Goal: Use online tool/utility

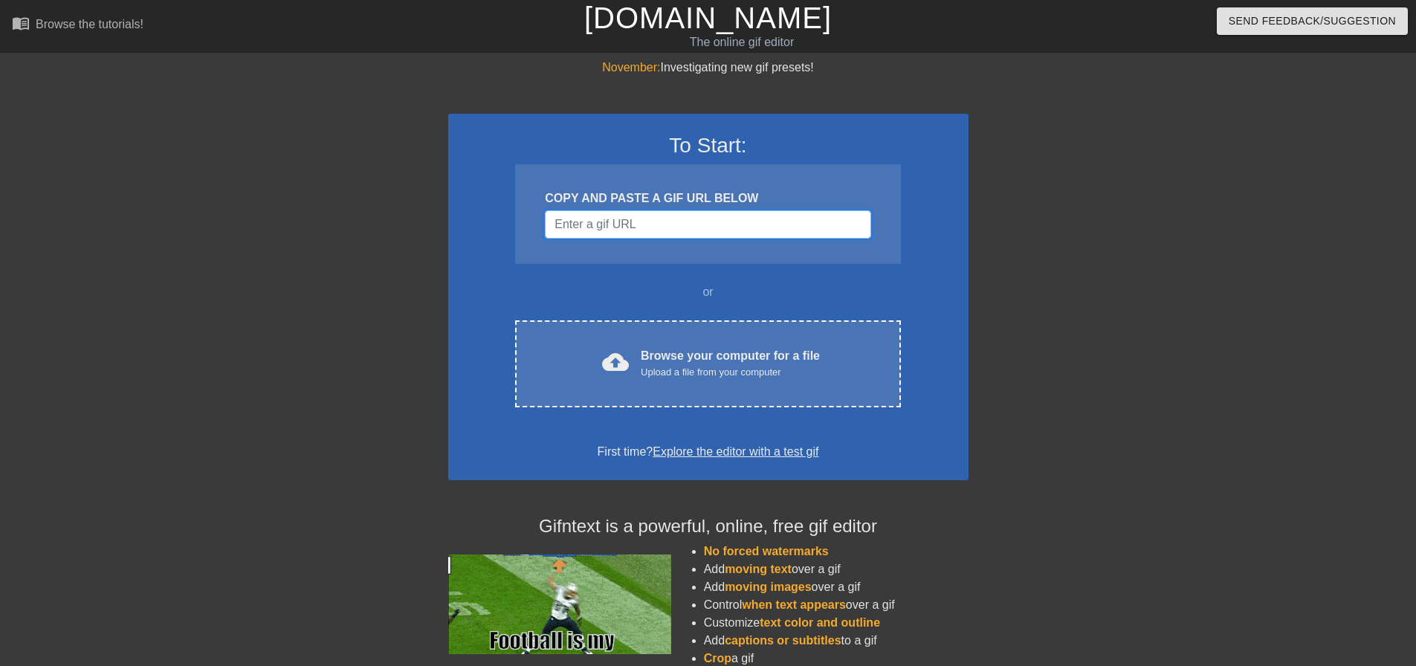
click at [657, 224] on input "Username" at bounding box center [708, 224] width 326 height 28
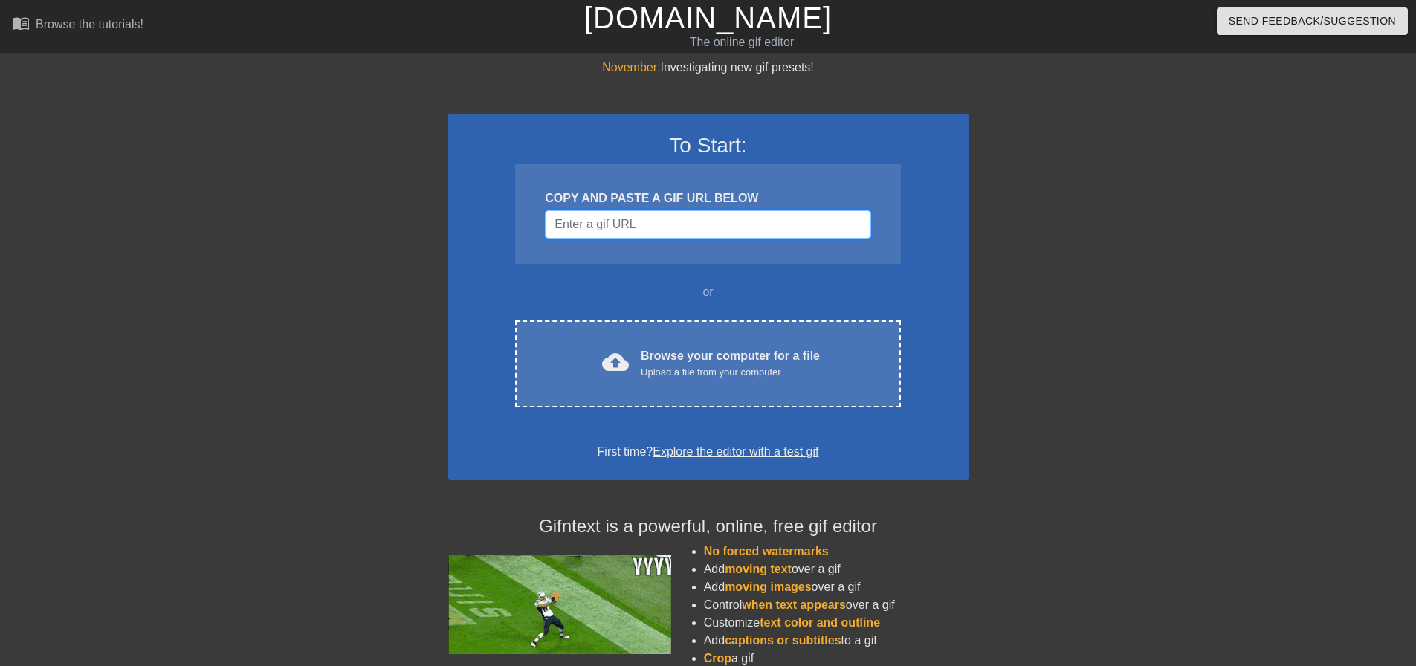
paste input "[URL][DOMAIN_NAME][DATE]"
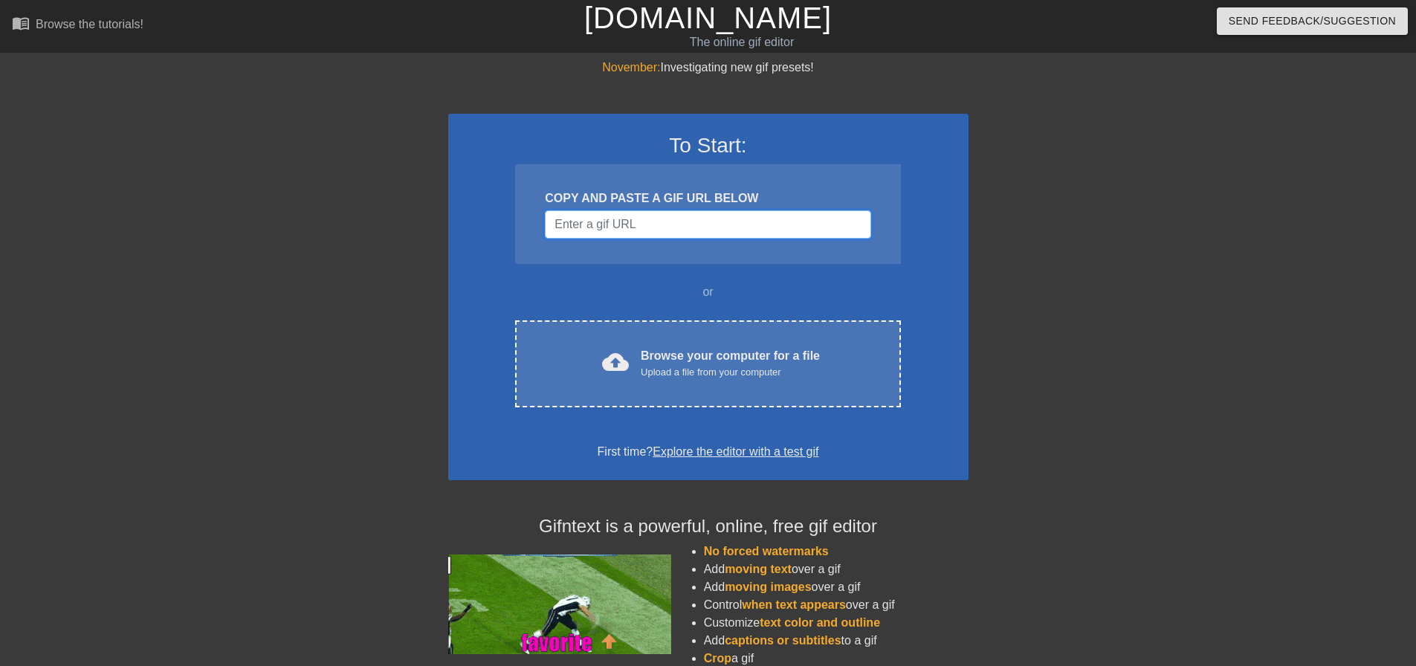
type input "[URL][DOMAIN_NAME][DATE]"
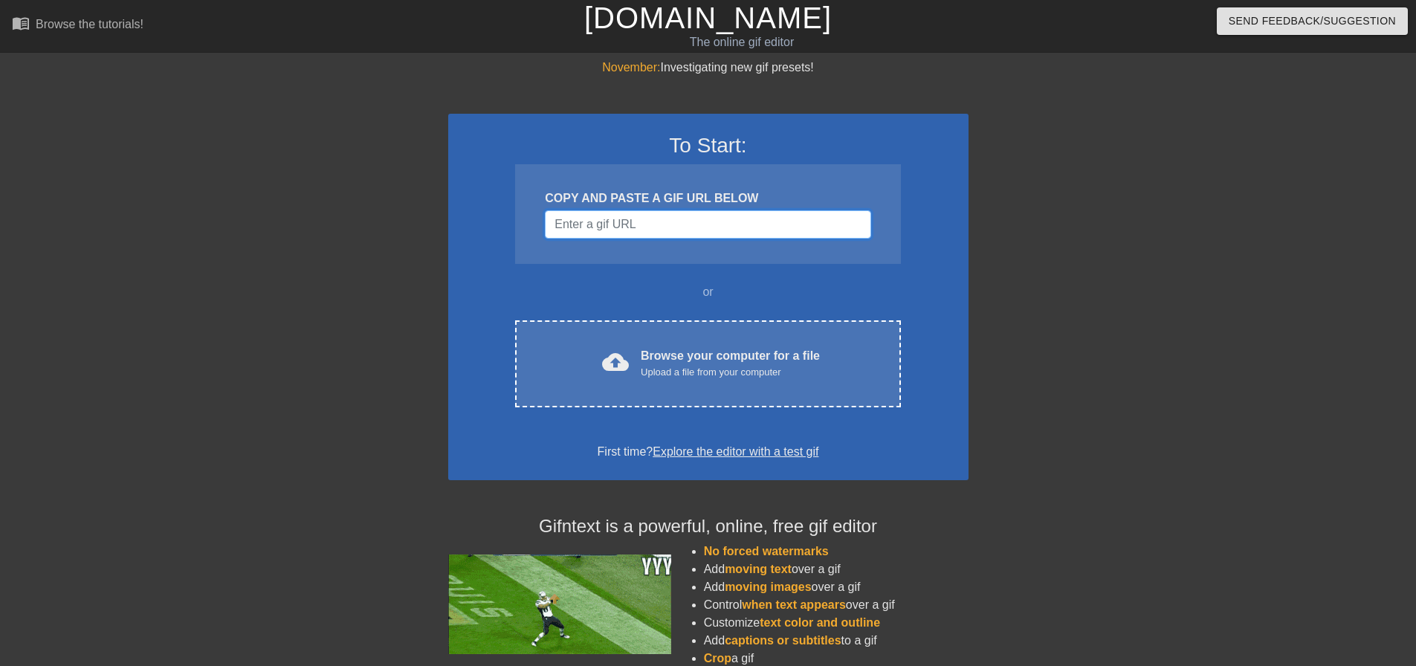
click at [722, 230] on input "Username" at bounding box center [708, 224] width 326 height 28
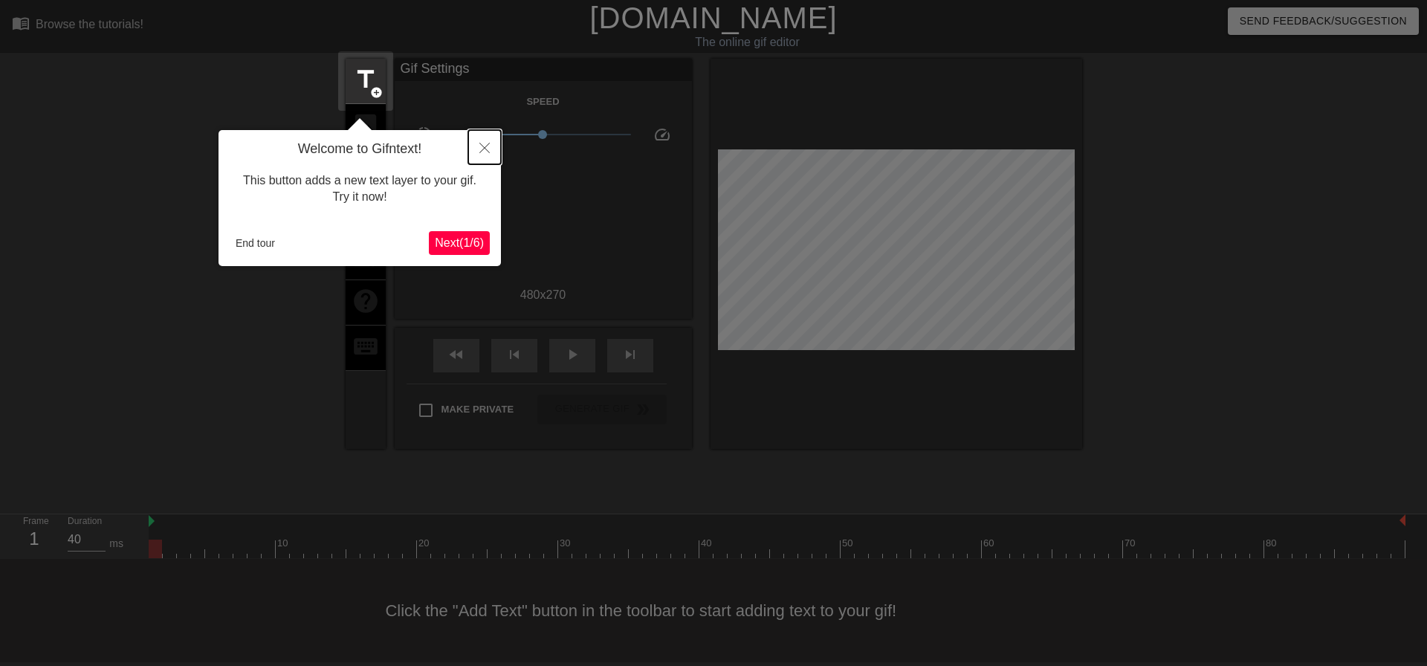
click at [481, 151] on icon "Close" at bounding box center [484, 148] width 10 height 10
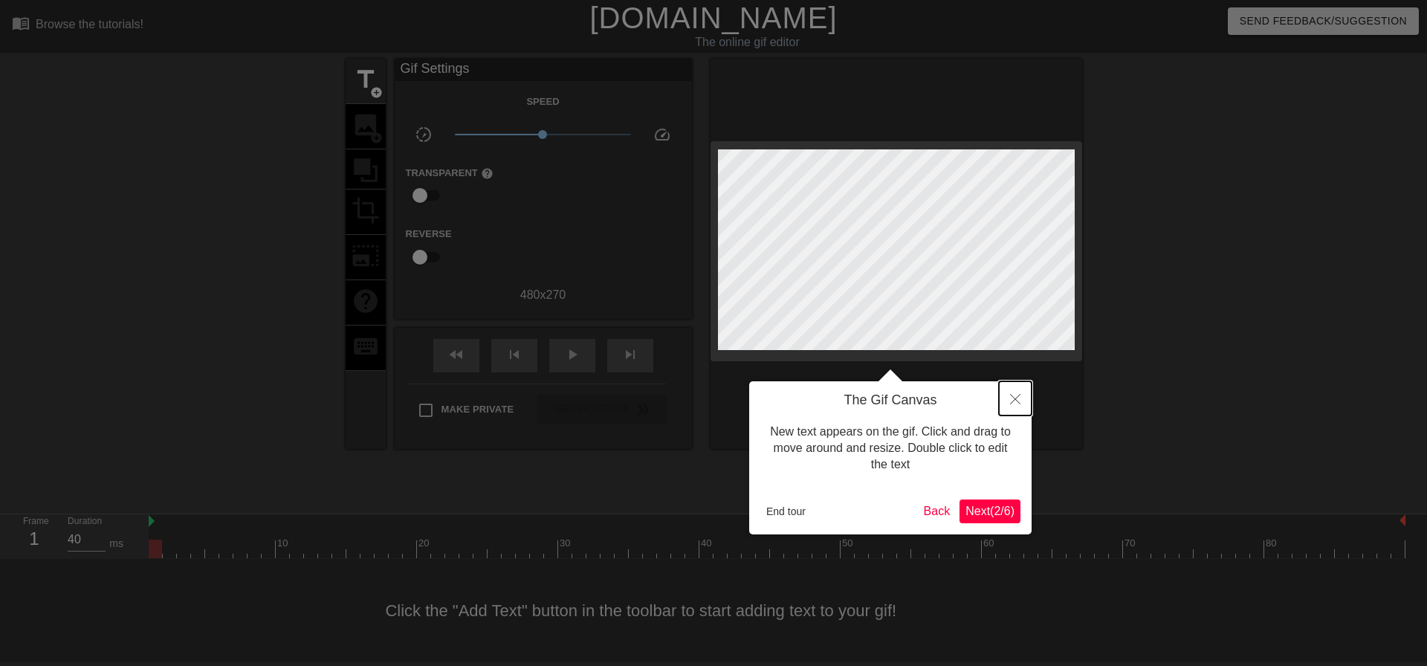
click at [1013, 395] on icon "Close" at bounding box center [1015, 399] width 10 height 10
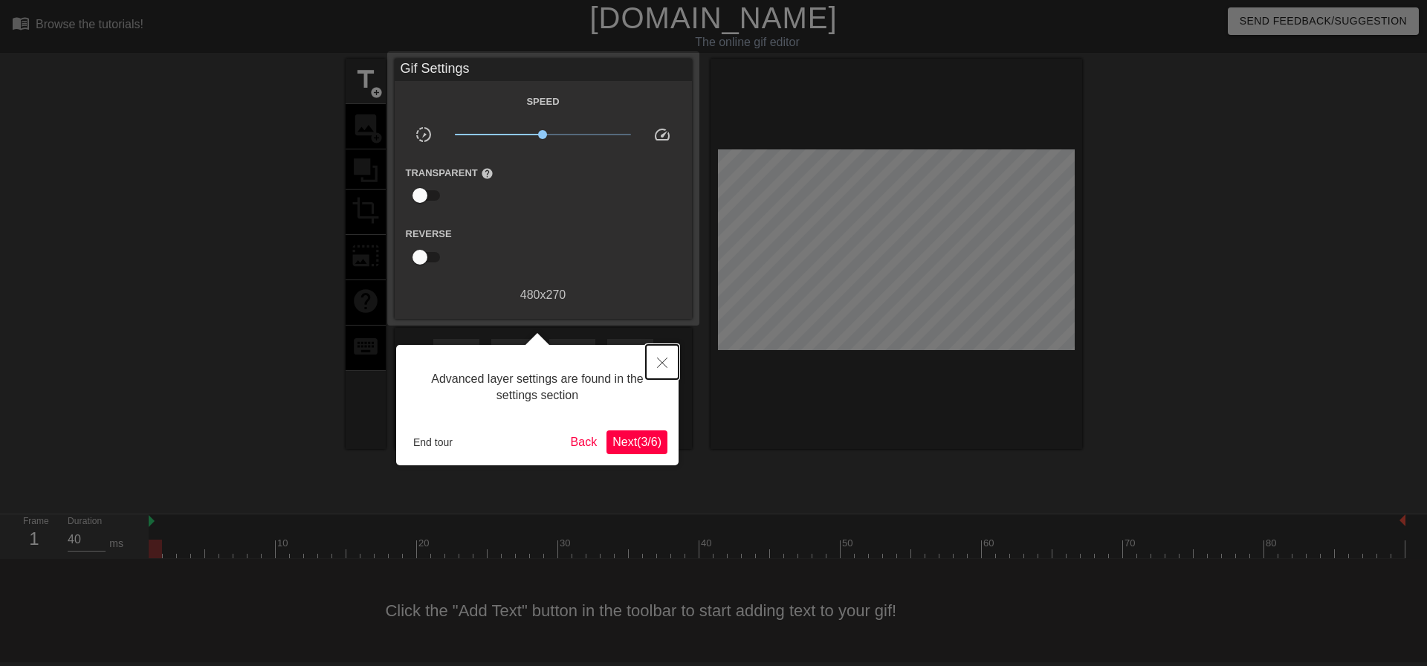
click at [662, 363] on icon "Close" at bounding box center [662, 363] width 10 height 10
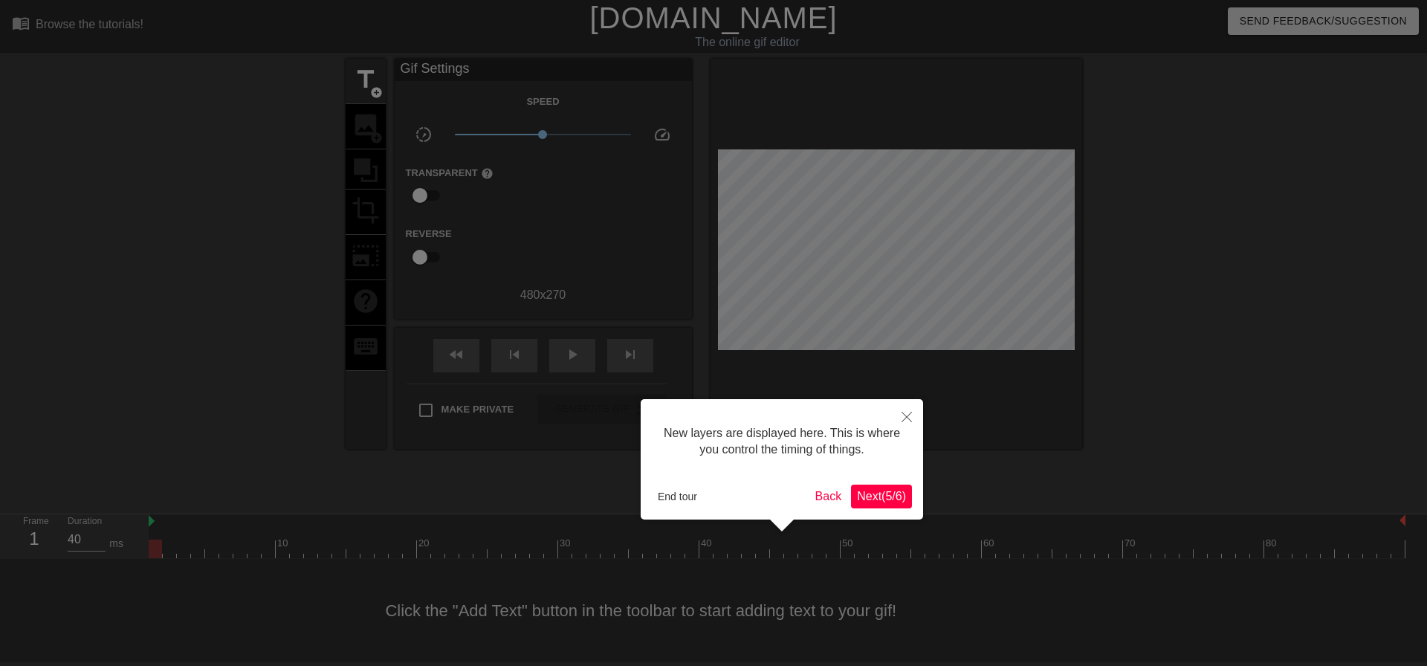
scroll to position [13, 0]
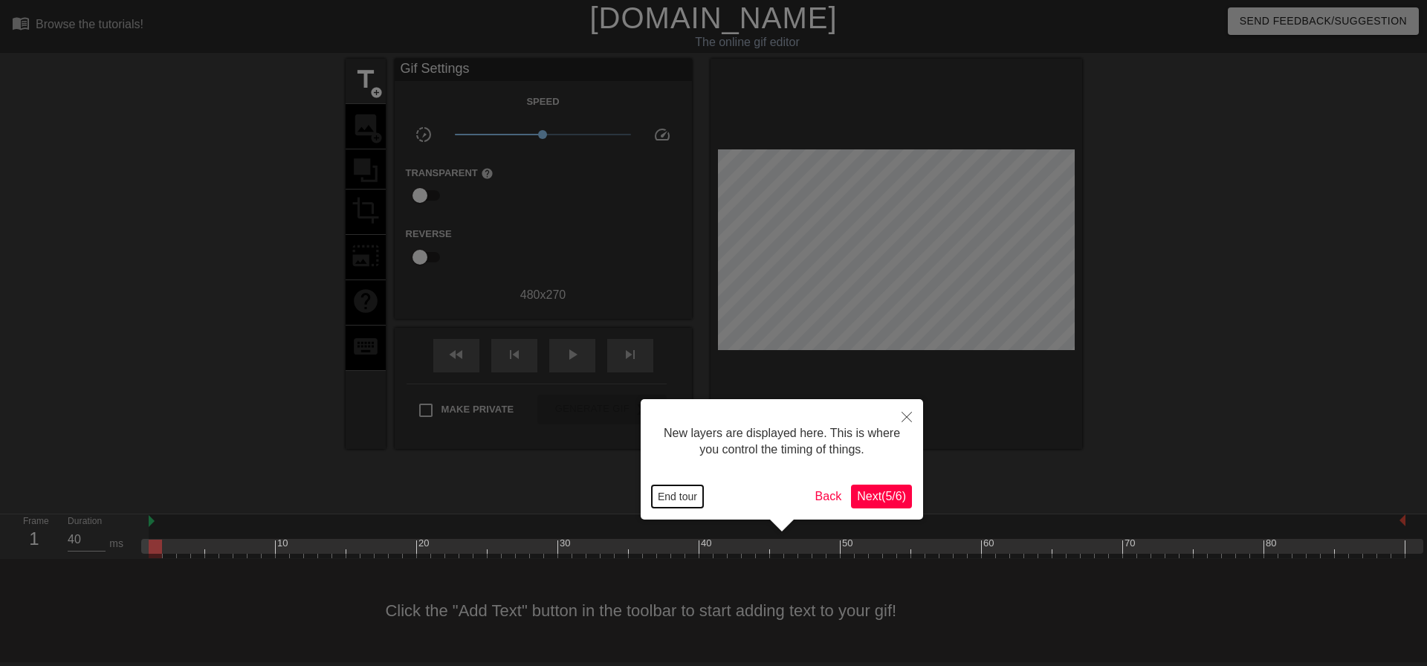
click at [693, 495] on button "End tour" at bounding box center [677, 496] width 51 height 22
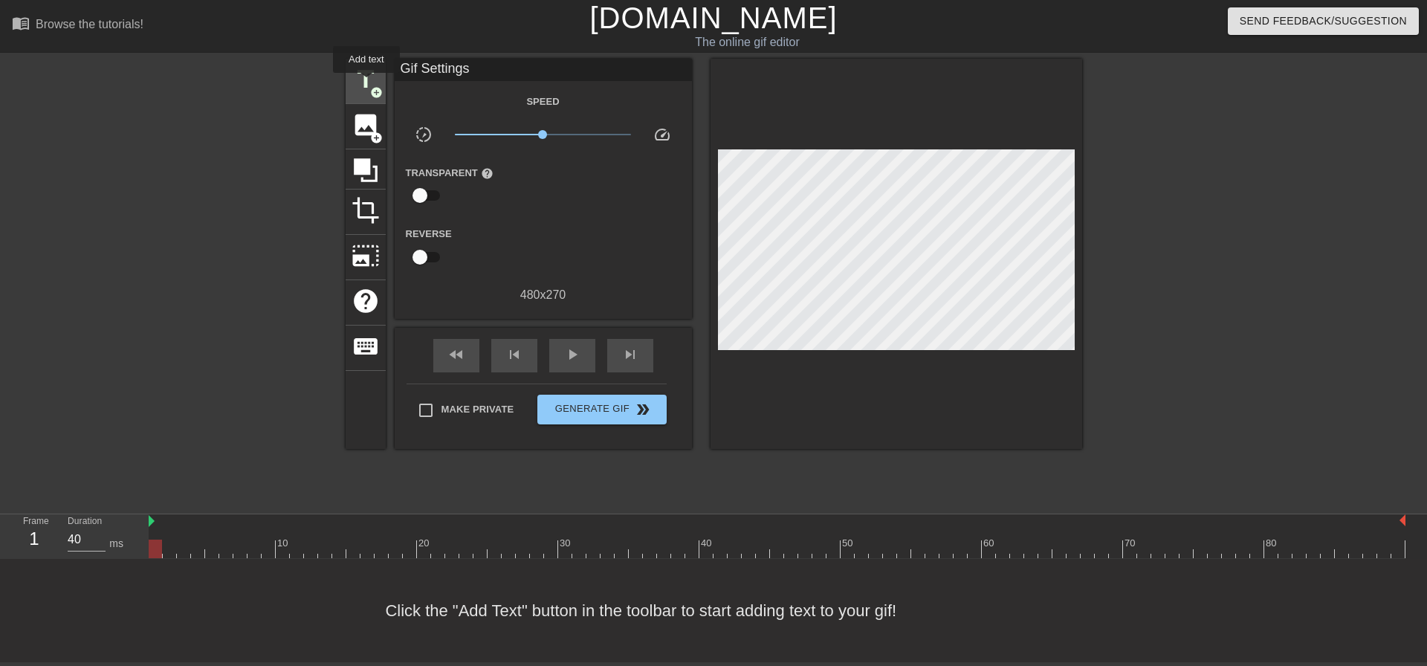
click at [366, 83] on span "title" at bounding box center [366, 79] width 28 height 28
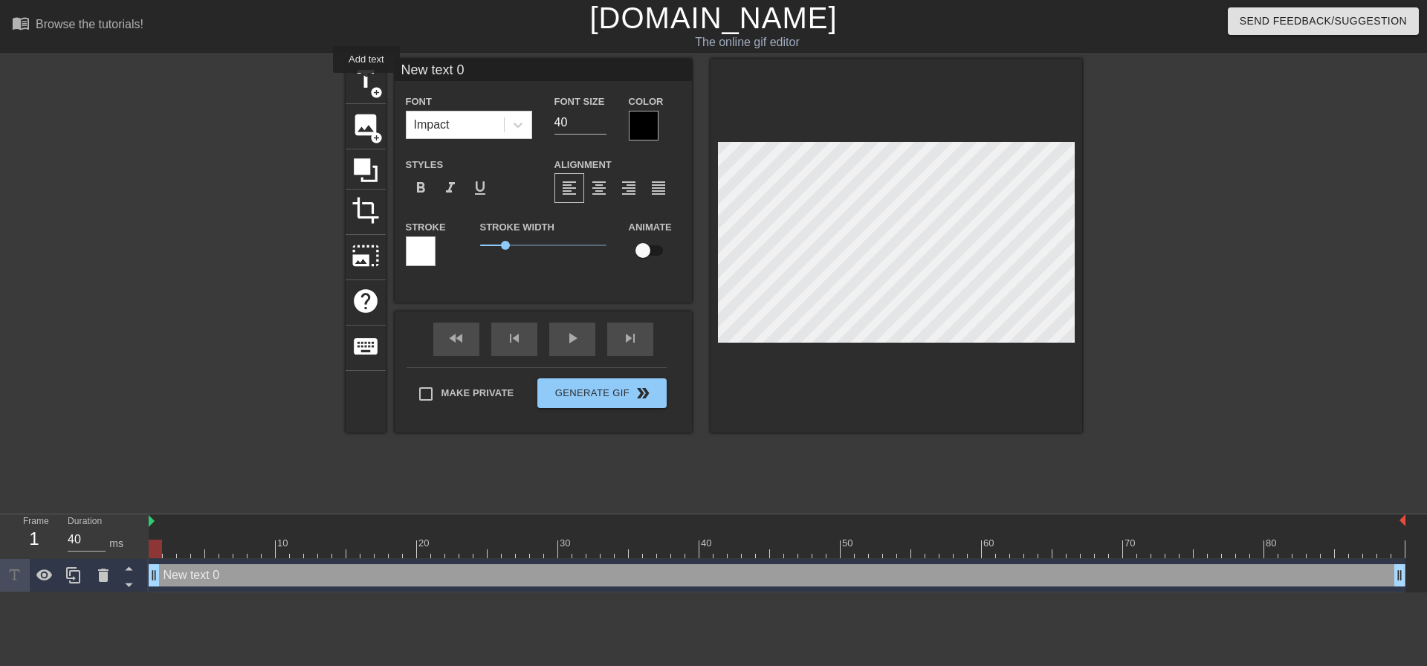
scroll to position [0, 0]
drag, startPoint x: 153, startPoint y: 574, endPoint x: 233, endPoint y: 575, distance: 79.5
click at [233, 575] on div "New text 0 drag_handle drag_handle" at bounding box center [777, 575] width 1257 height 22
click at [485, 74] on input "New text 0" at bounding box center [543, 70] width 297 height 22
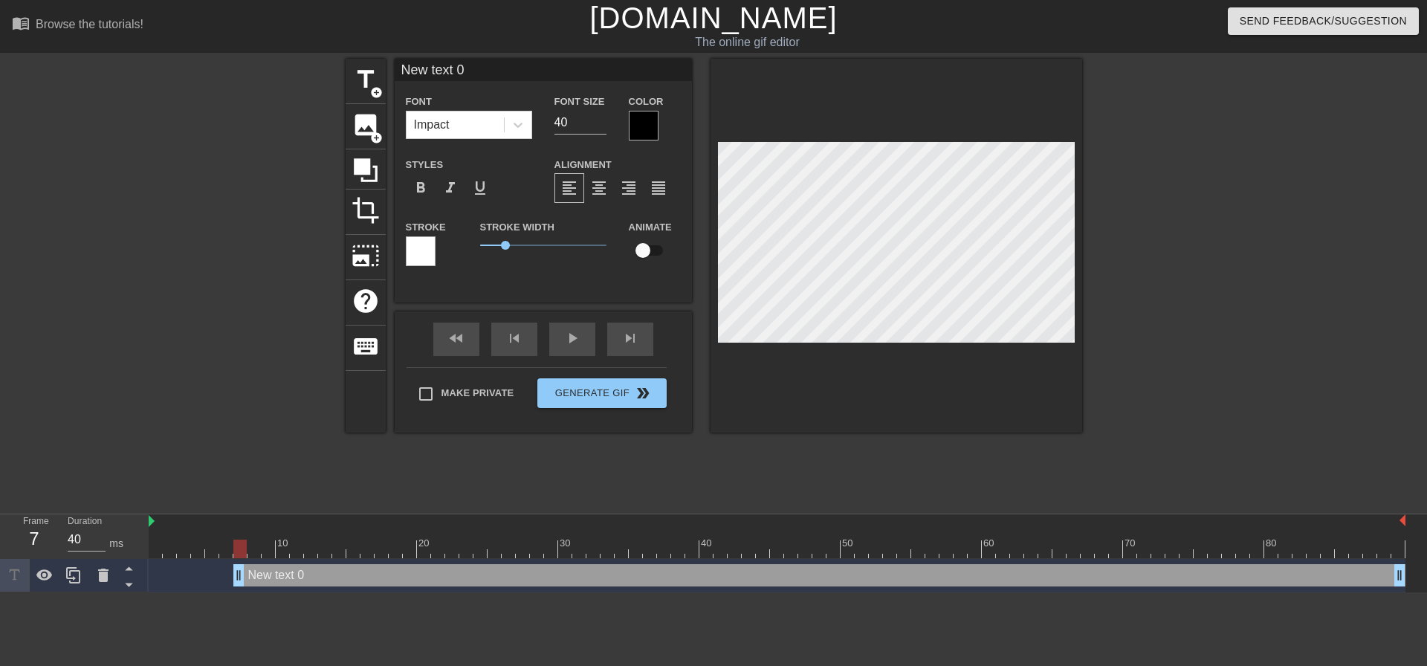
click at [485, 74] on input "New text 0" at bounding box center [543, 70] width 297 height 22
type input "NEW AR REPORT"
click at [604, 396] on button "Generate Gif double_arrow" at bounding box center [601, 393] width 129 height 30
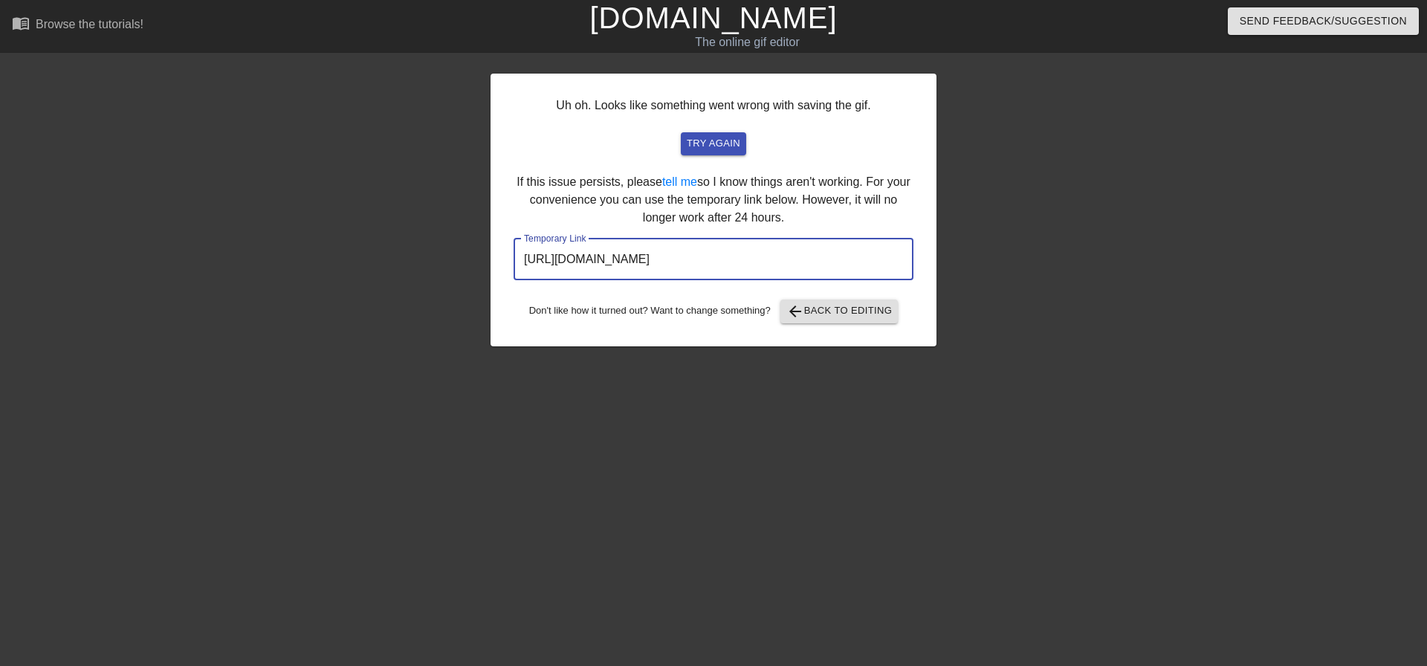
drag, startPoint x: 826, startPoint y: 259, endPoint x: 392, endPoint y: 250, distance: 434.2
click at [362, 265] on div "Uh oh. Looks like something went wrong with saving the gif. try again If this i…" at bounding box center [713, 282] width 1427 height 446
